Goal: Find contact information: Find contact information

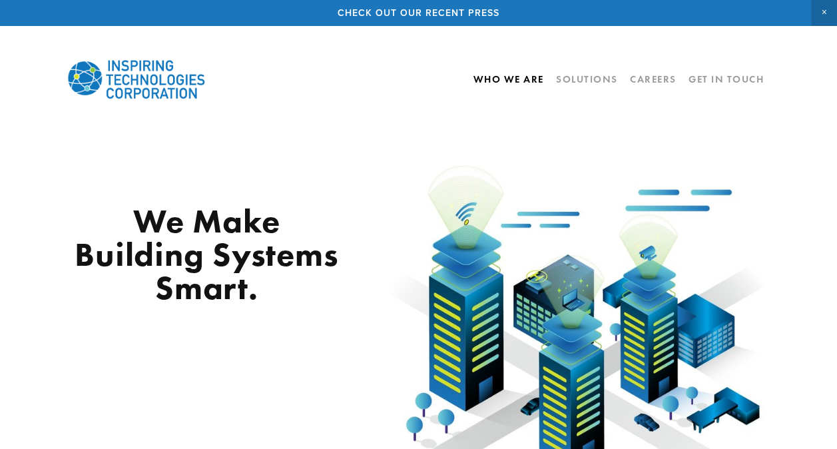
click at [491, 83] on link "Who We Are" at bounding box center [508, 79] width 71 height 23
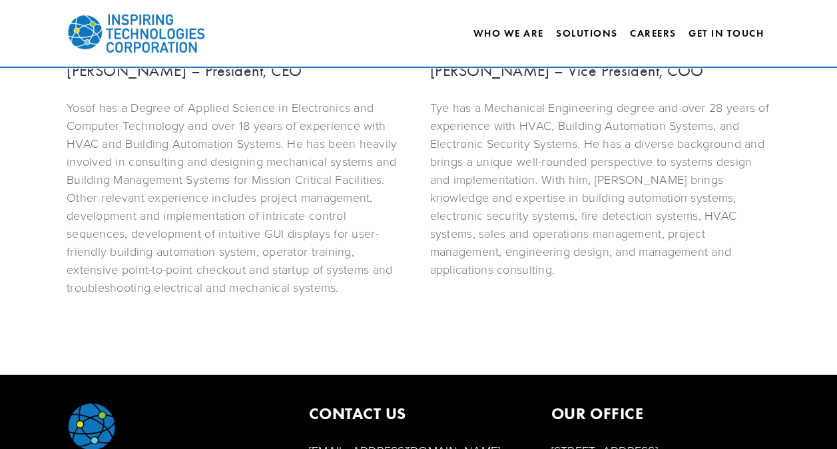
scroll to position [982, 0]
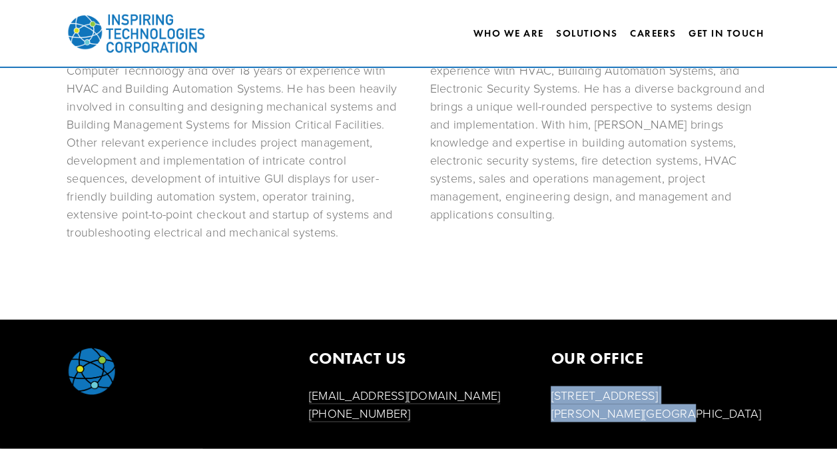
drag, startPoint x: 668, startPoint y: 411, endPoint x: 543, endPoint y: 394, distance: 127.0
click at [543, 394] on div "OUR OFFICE [STREET_ADDRESS][PERSON_NAME]" at bounding box center [660, 384] width 242 height 76
copy p "[STREET_ADDRESS][PERSON_NAME]"
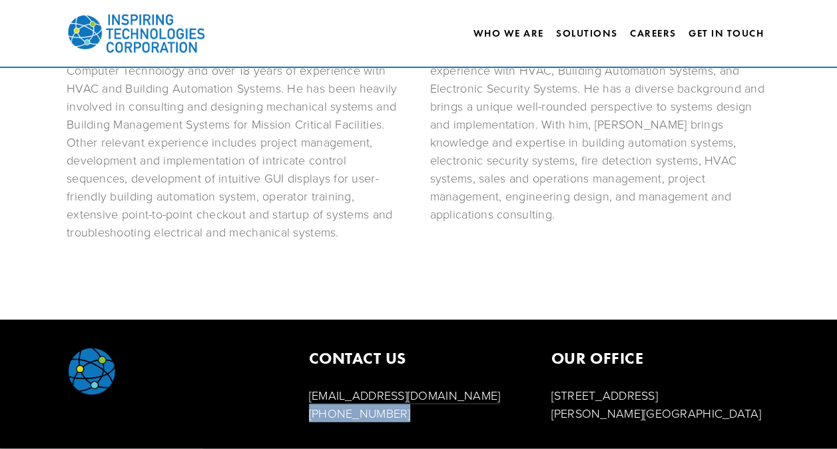
drag, startPoint x: 401, startPoint y: 411, endPoint x: 296, endPoint y: 416, distance: 105.3
click at [296, 416] on div "CONTACT US [EMAIL_ADDRESS][DOMAIN_NAME] [PHONE_NUMBER] OUR OFFICE [STREET_ADDRE…" at bounding box center [418, 384] width 726 height 76
copy link "[PHONE_NUMBER]"
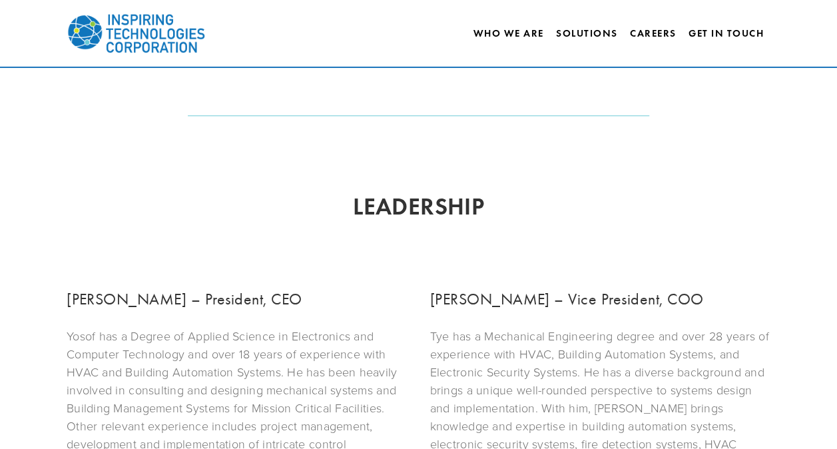
scroll to position [678, 0]
